Goal: Transaction & Acquisition: Purchase product/service

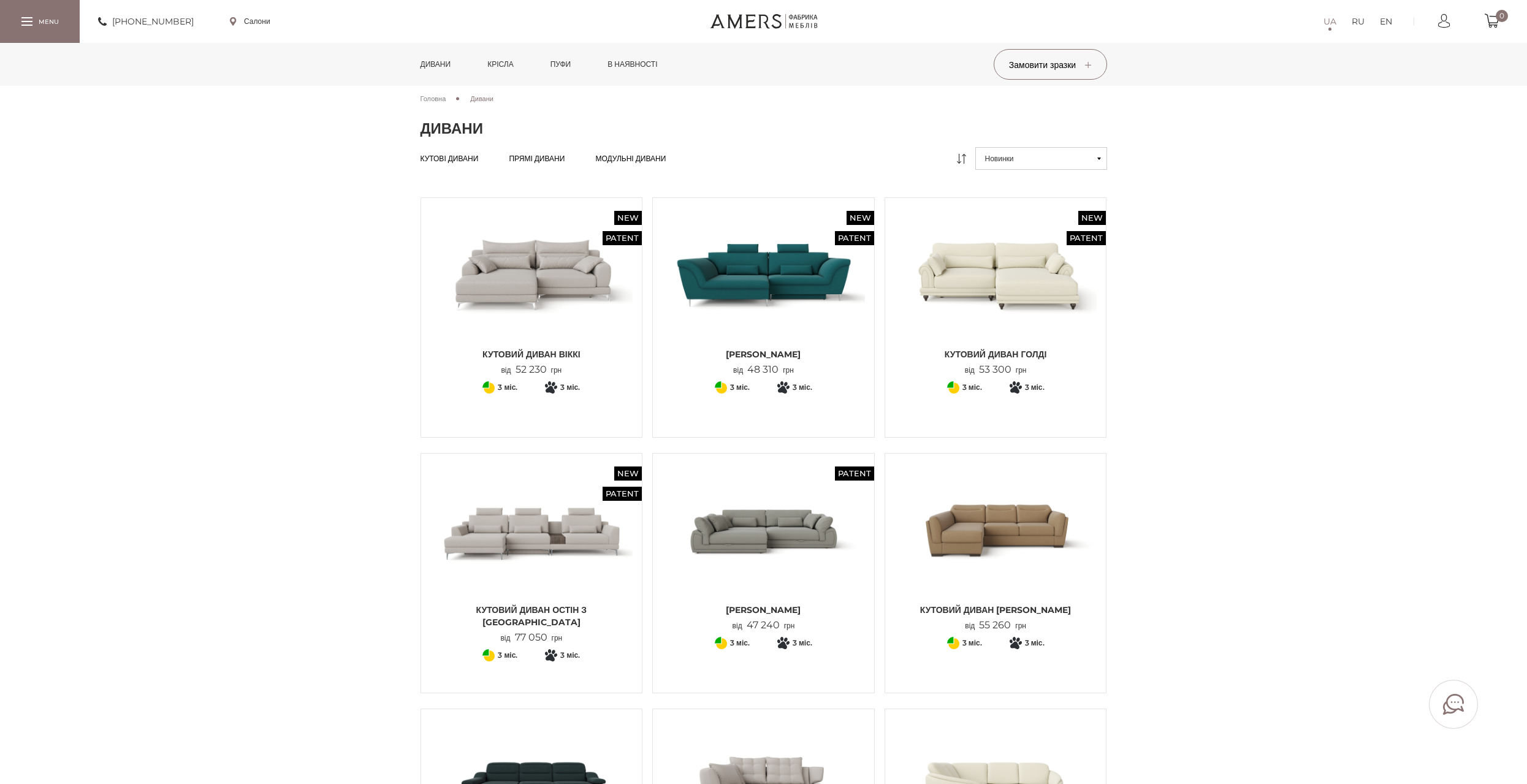
click at [785, 547] on img at bounding box center [764, 530] width 203 height 135
click at [546, 163] on span "Прямі дивани" at bounding box center [537, 168] width 56 height 10
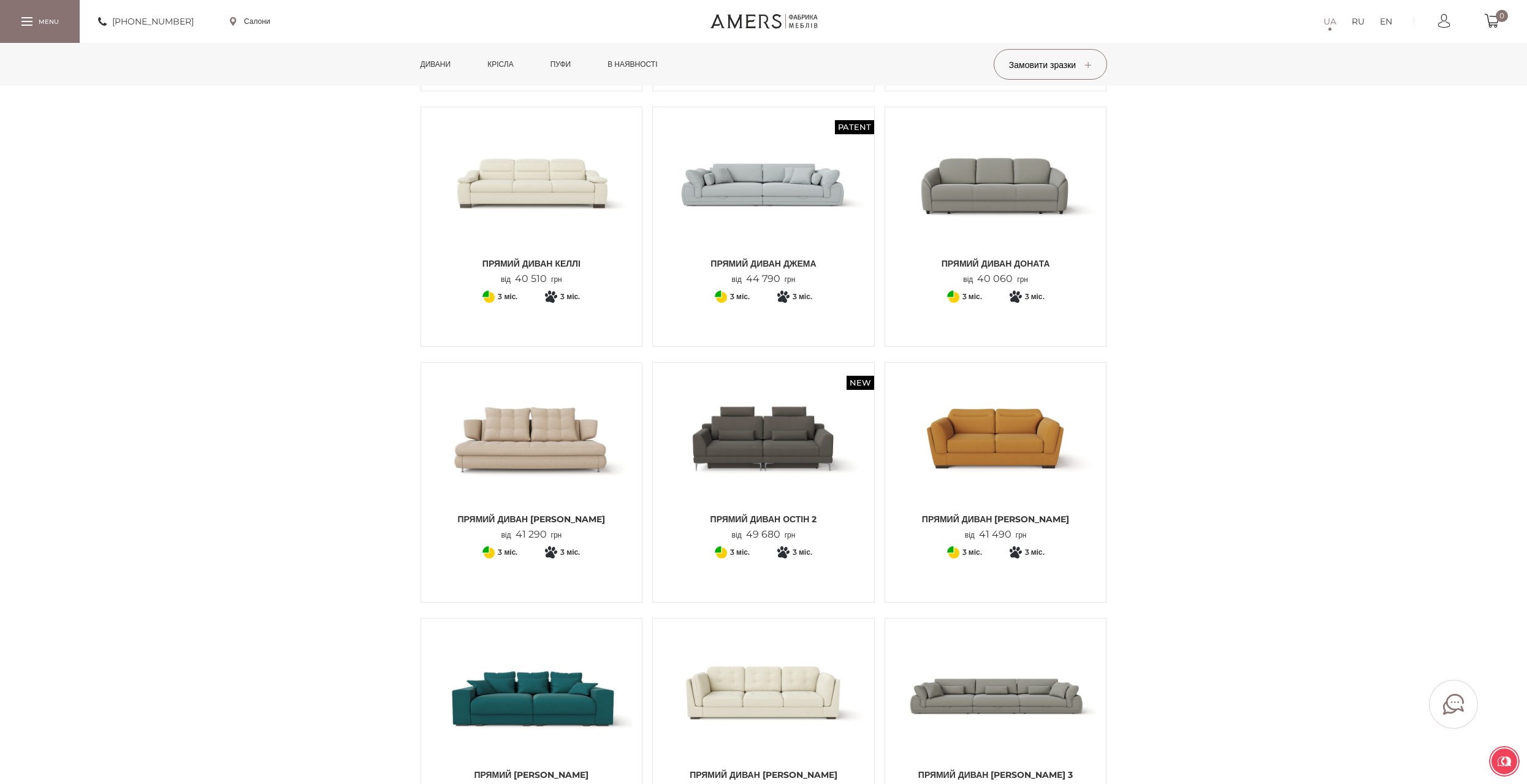
scroll to position [368, 0]
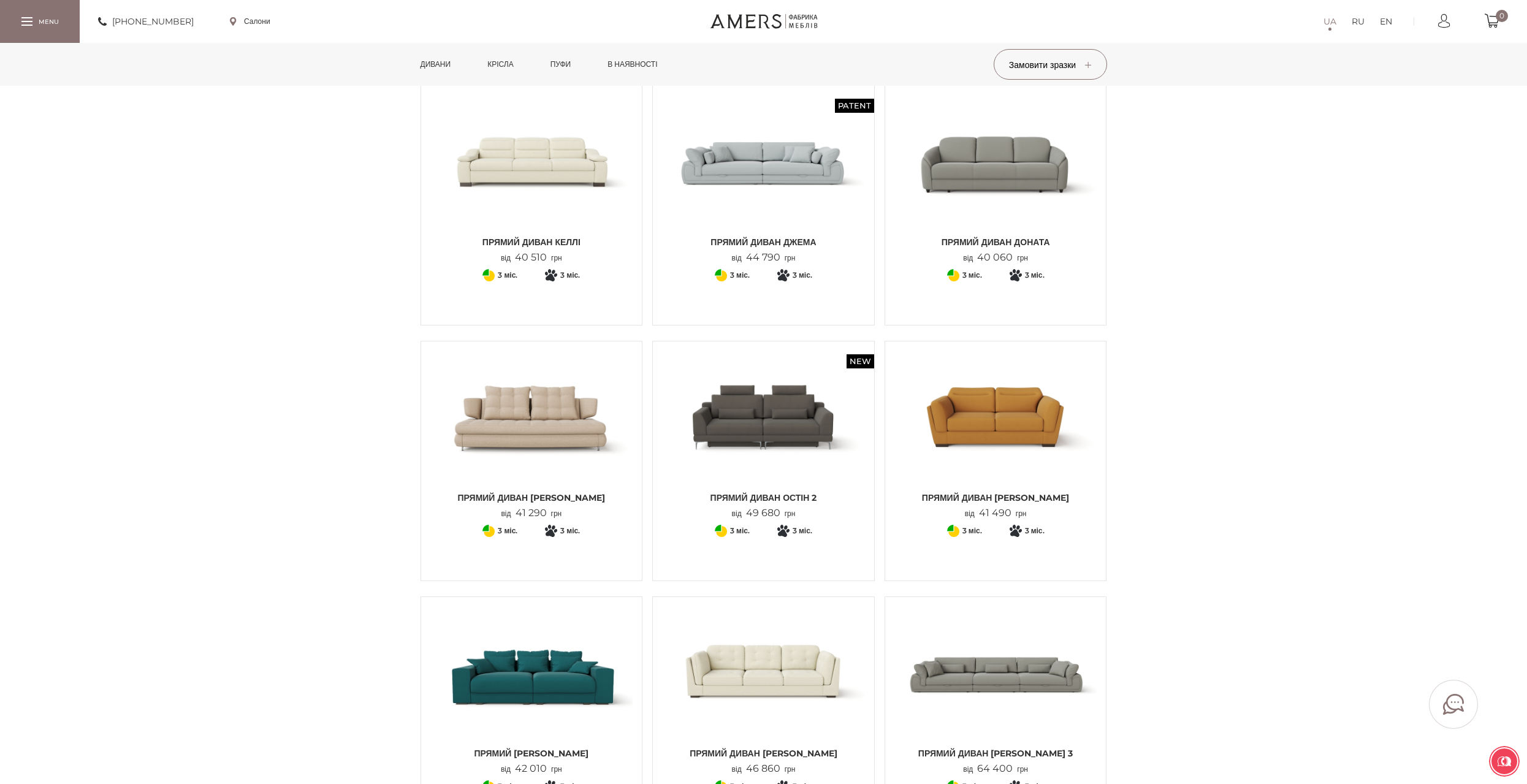
click at [771, 149] on img at bounding box center [764, 163] width 203 height 135
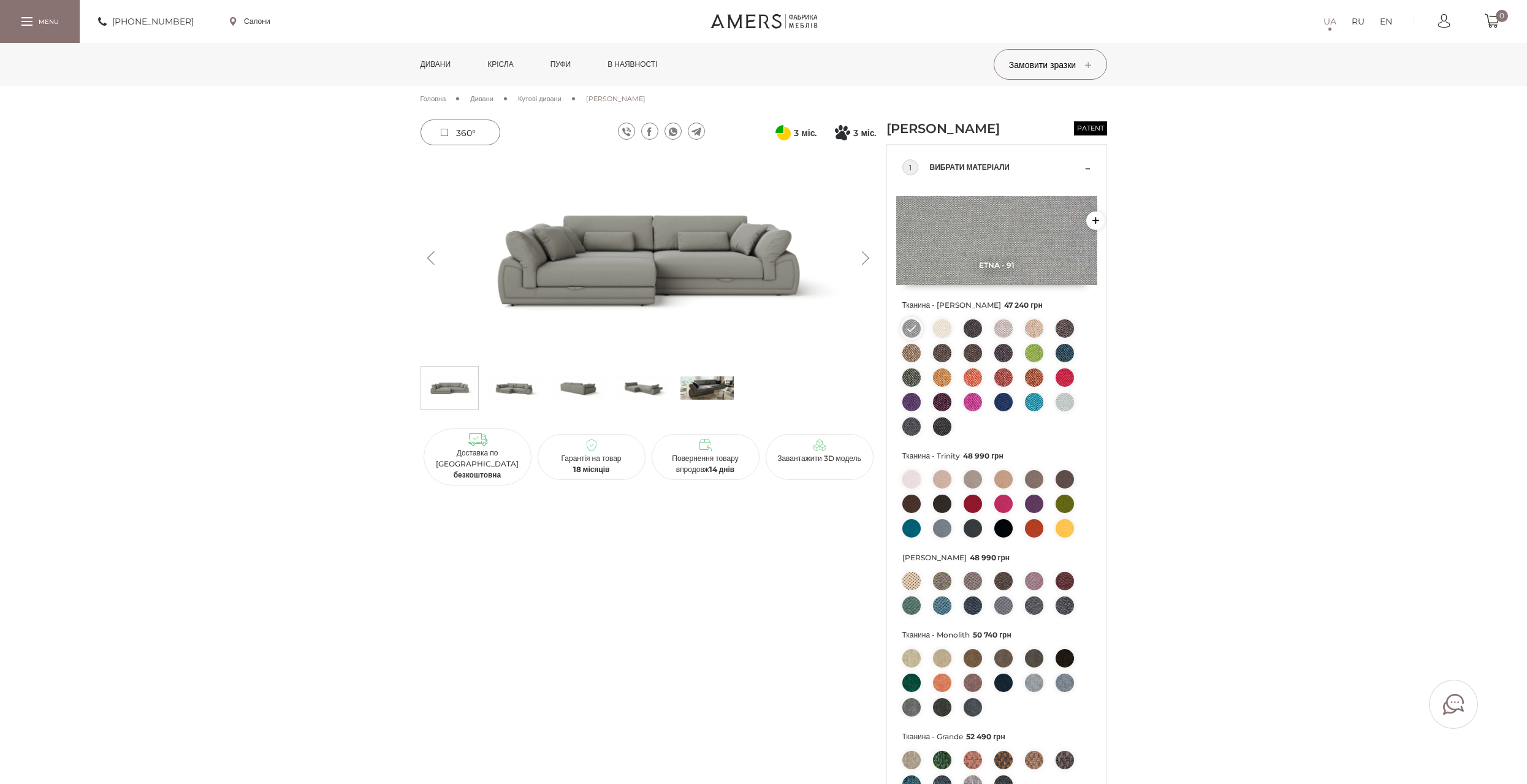
click at [583, 376] on img at bounding box center [578, 387] width 53 height 37
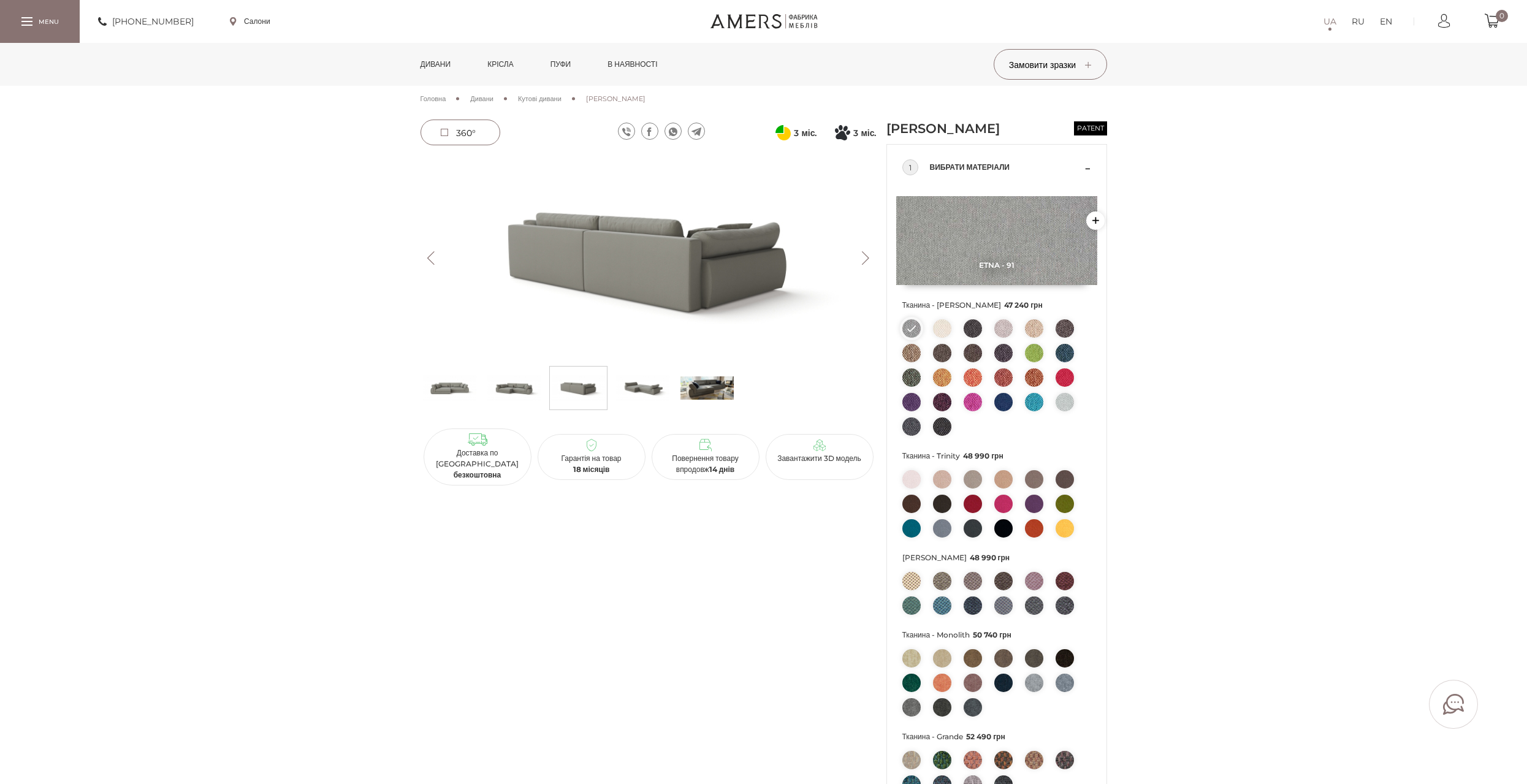
click at [646, 386] on img at bounding box center [642, 387] width 53 height 37
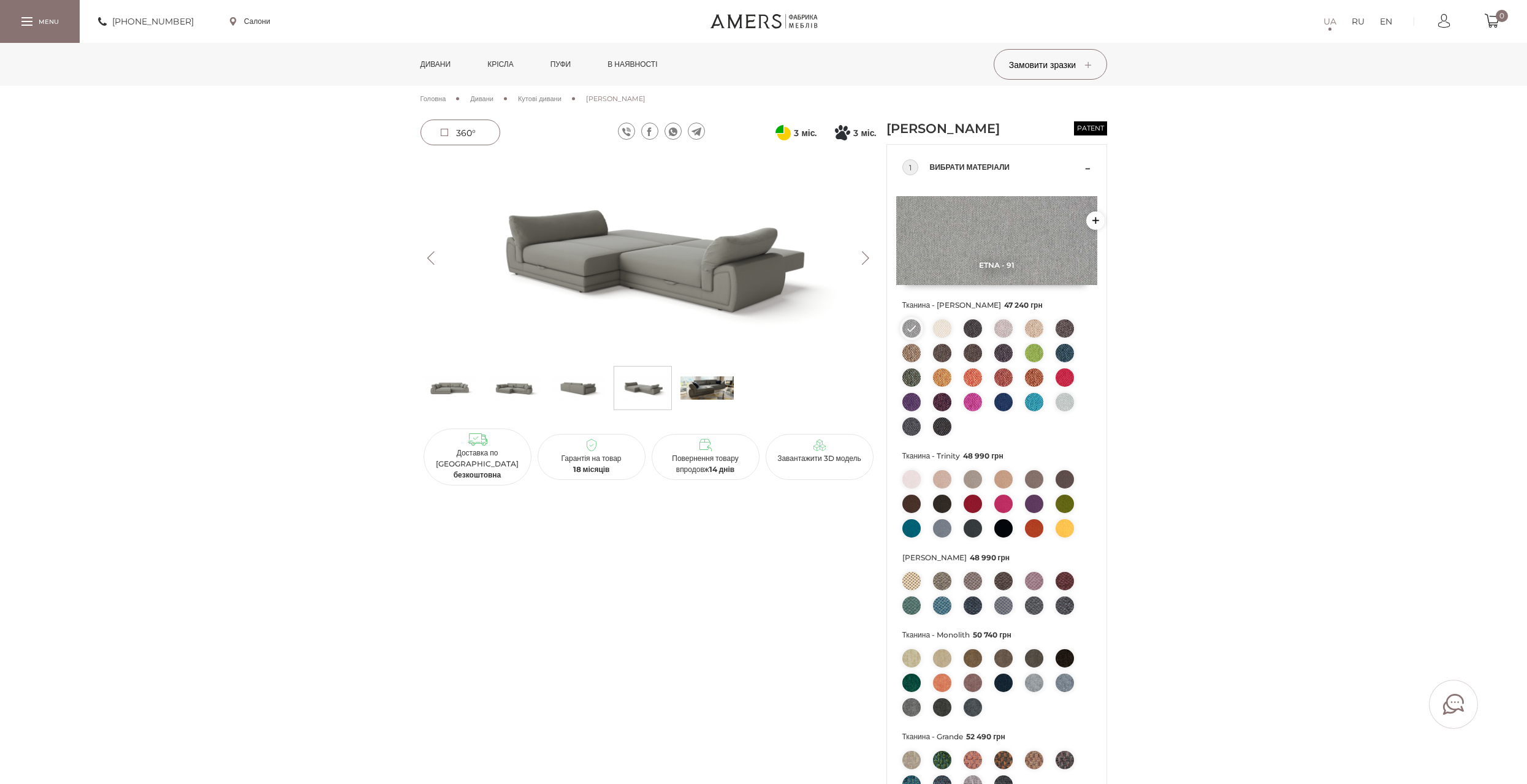
click at [526, 399] on img at bounding box center [514, 387] width 53 height 37
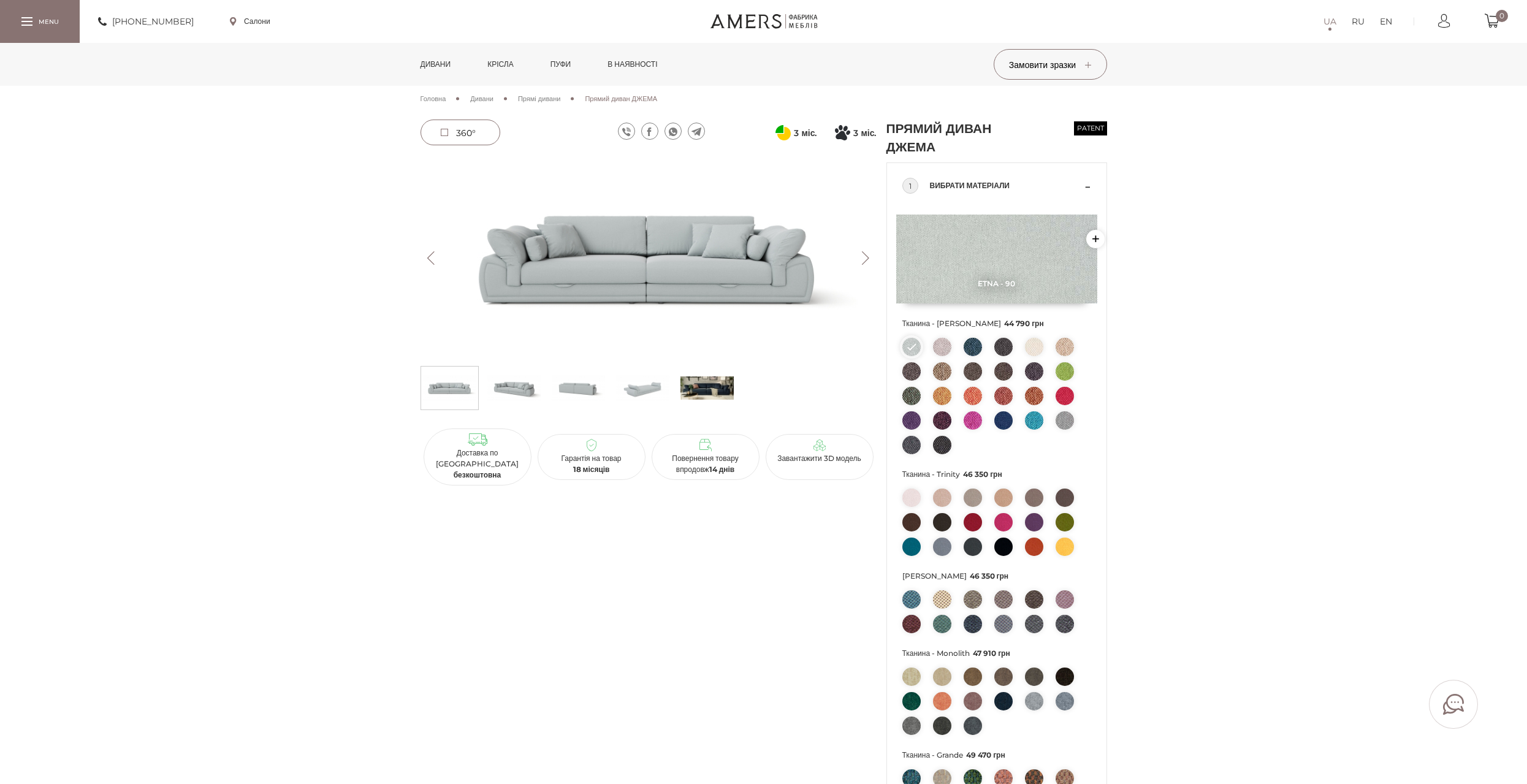
click at [863, 256] on button "Next" at bounding box center [866, 258] width 22 height 14
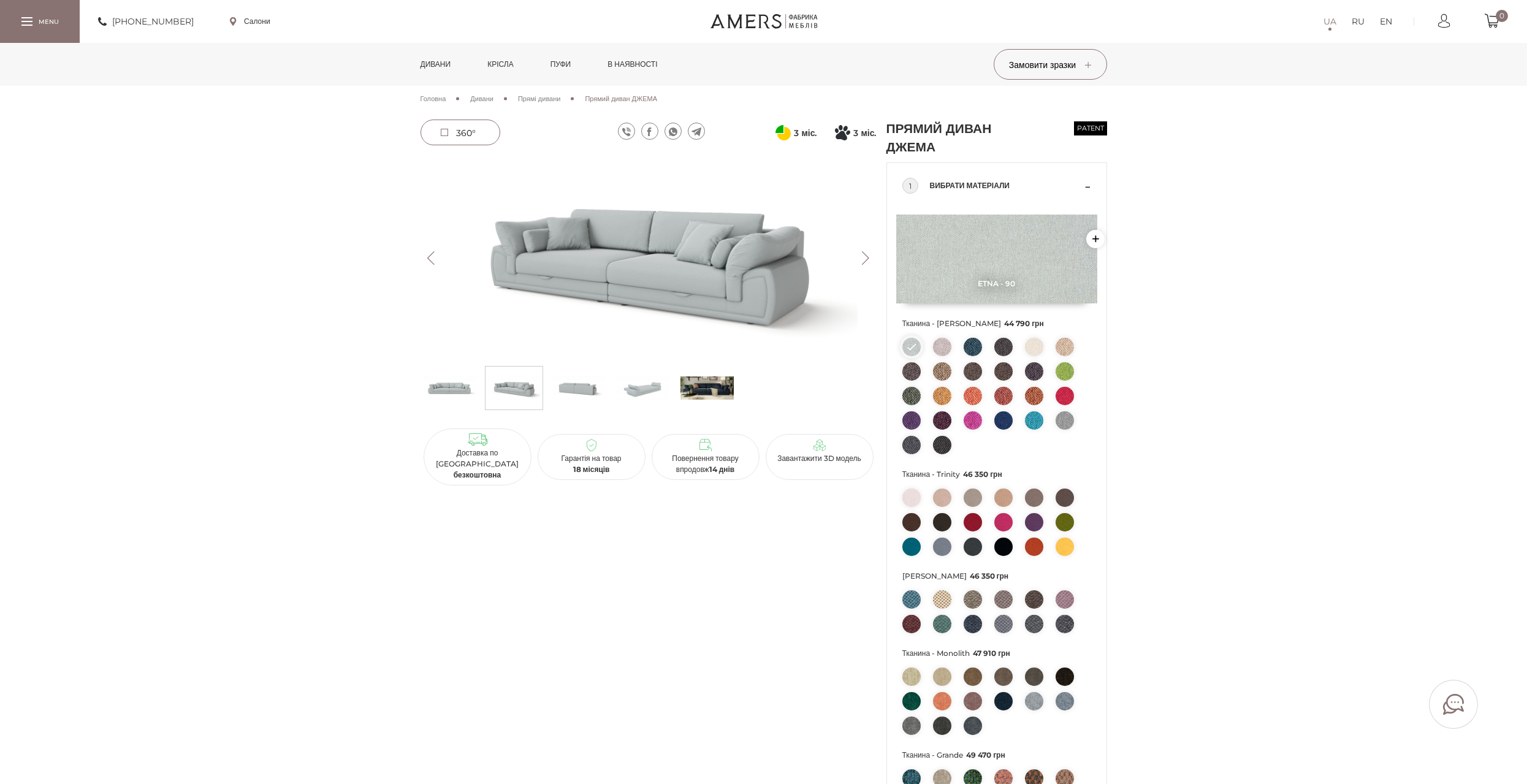
click at [698, 388] on img at bounding box center [707, 387] width 53 height 37
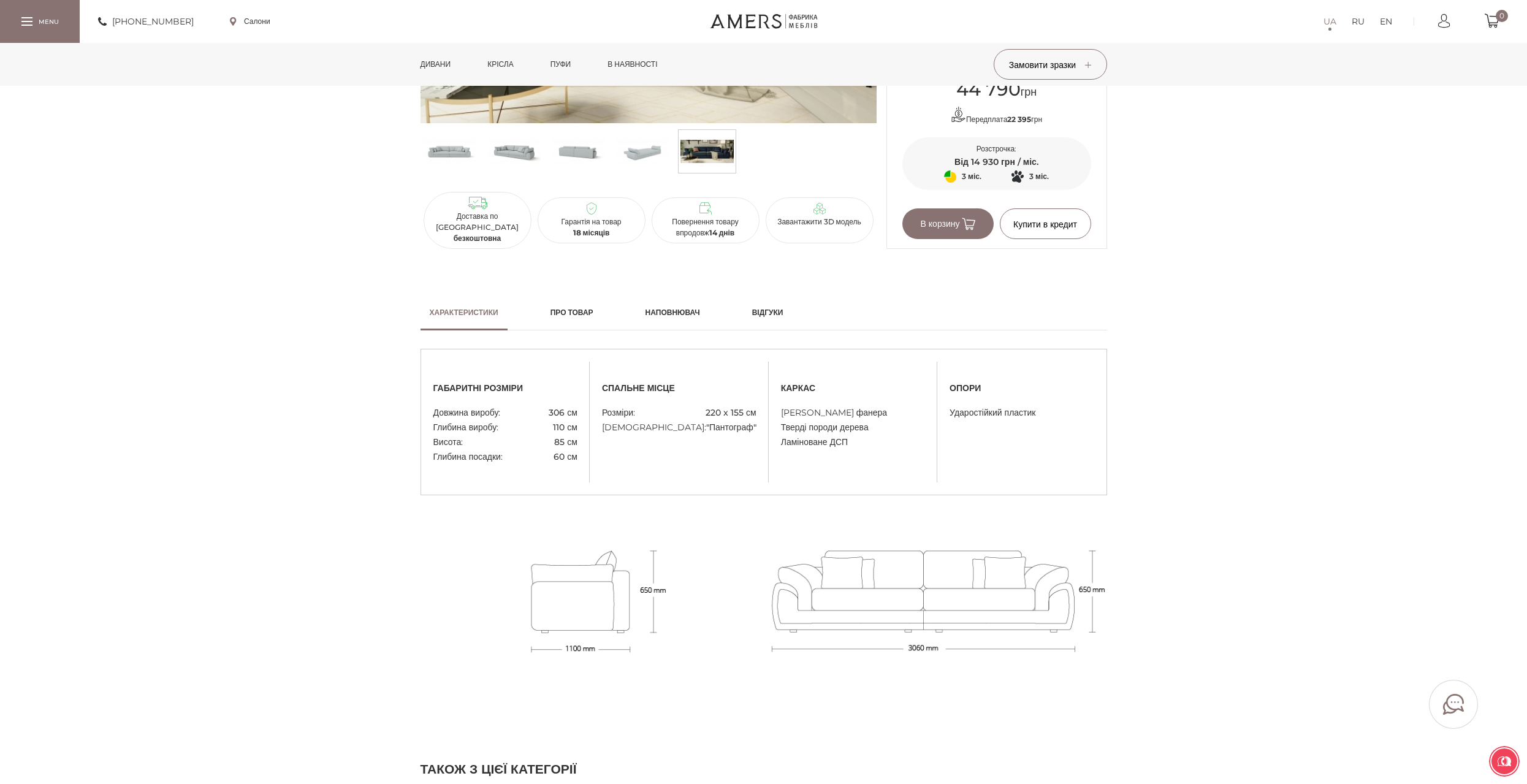
scroll to position [797, 0]
